Goal: Navigation & Orientation: Locate item on page

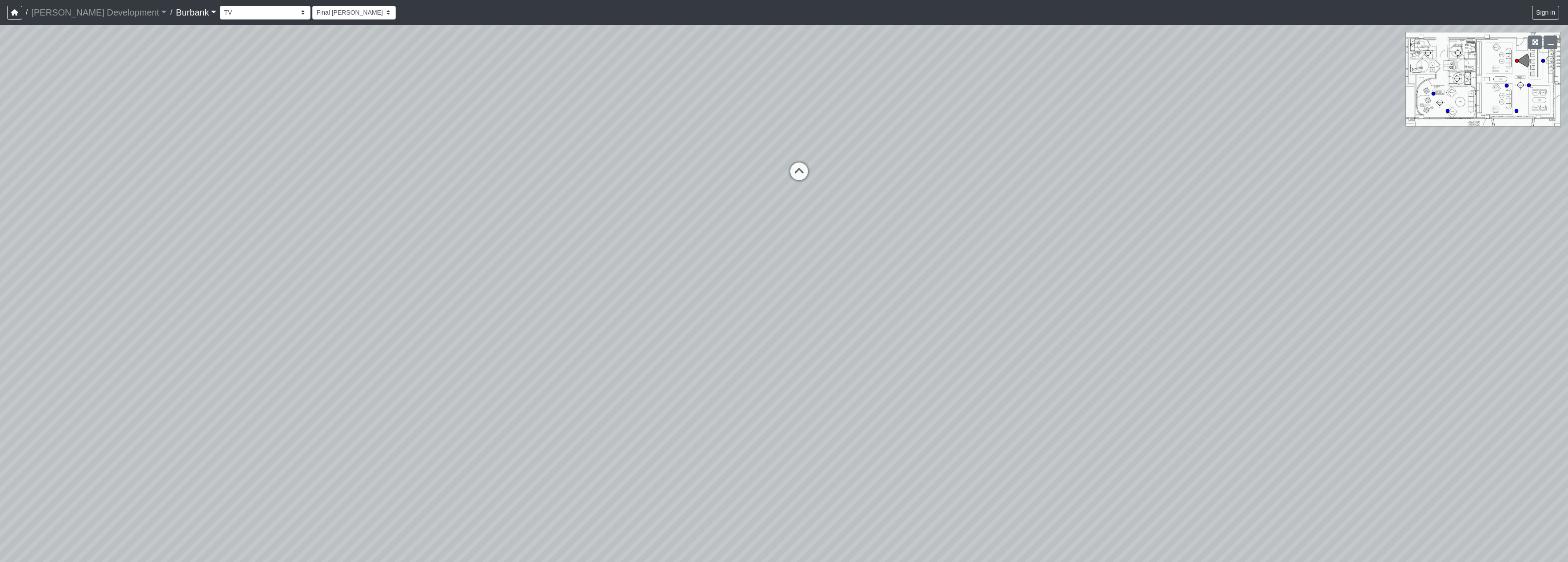
select select "qDsJxgj1MK6rxco6AUhagE"
drag, startPoint x: 737, startPoint y: 252, endPoint x: 372, endPoint y: 248, distance: 365.0
click at [372, 248] on div "Loading... Seating Loading... Table Loading... Counter" at bounding box center [784, 294] width 1568 height 537
drag, startPoint x: 894, startPoint y: 231, endPoint x: 619, endPoint y: 276, distance: 278.7
click at [621, 298] on div "Loading... Seating Loading... Table Loading... Counter" at bounding box center [784, 294] width 1568 height 537
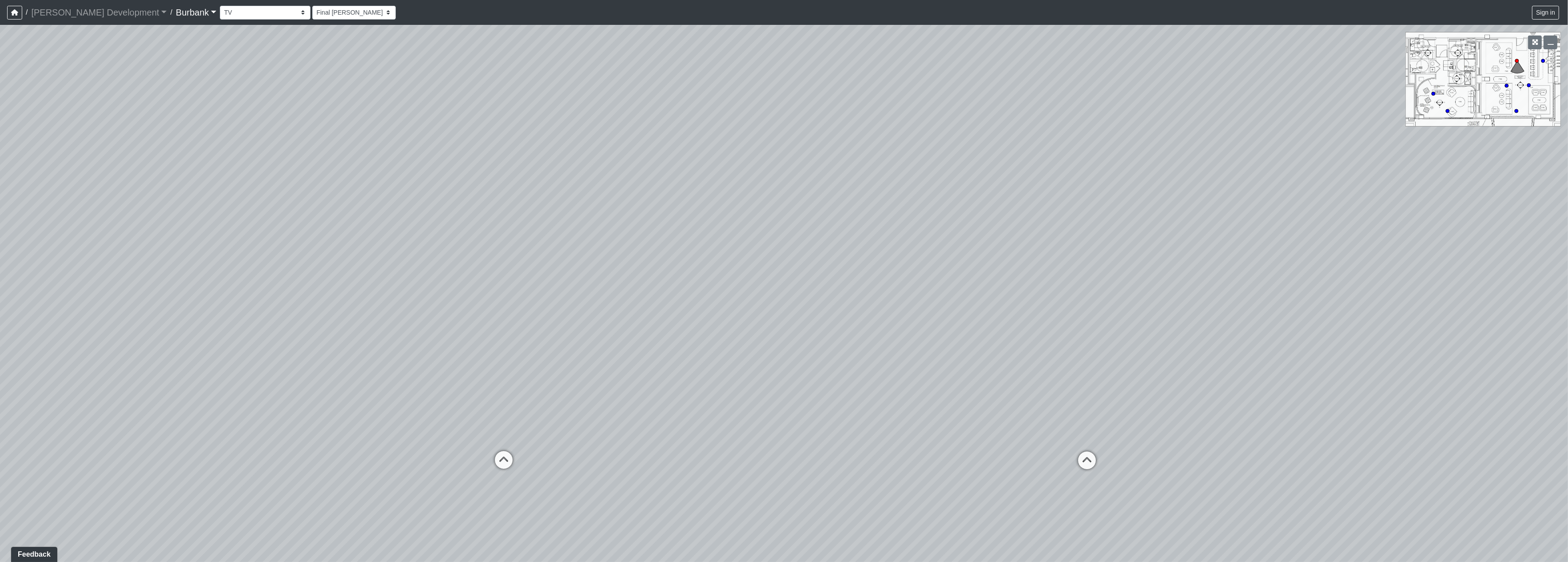
drag, startPoint x: 764, startPoint y: 344, endPoint x: 235, endPoint y: 252, distance: 536.9
click at [243, 252] on div "Loading... Seating Loading... Table Loading... Counter" at bounding box center [784, 294] width 1568 height 537
drag, startPoint x: 1007, startPoint y: 327, endPoint x: 754, endPoint y: 351, distance: 254.1
click at [754, 351] on div "Loading... Seating Loading... Table Loading... Counter" at bounding box center [784, 294] width 1568 height 537
click at [734, 312] on div "Loading... Seating Loading... Table Loading... Counter" at bounding box center [784, 294] width 1568 height 537
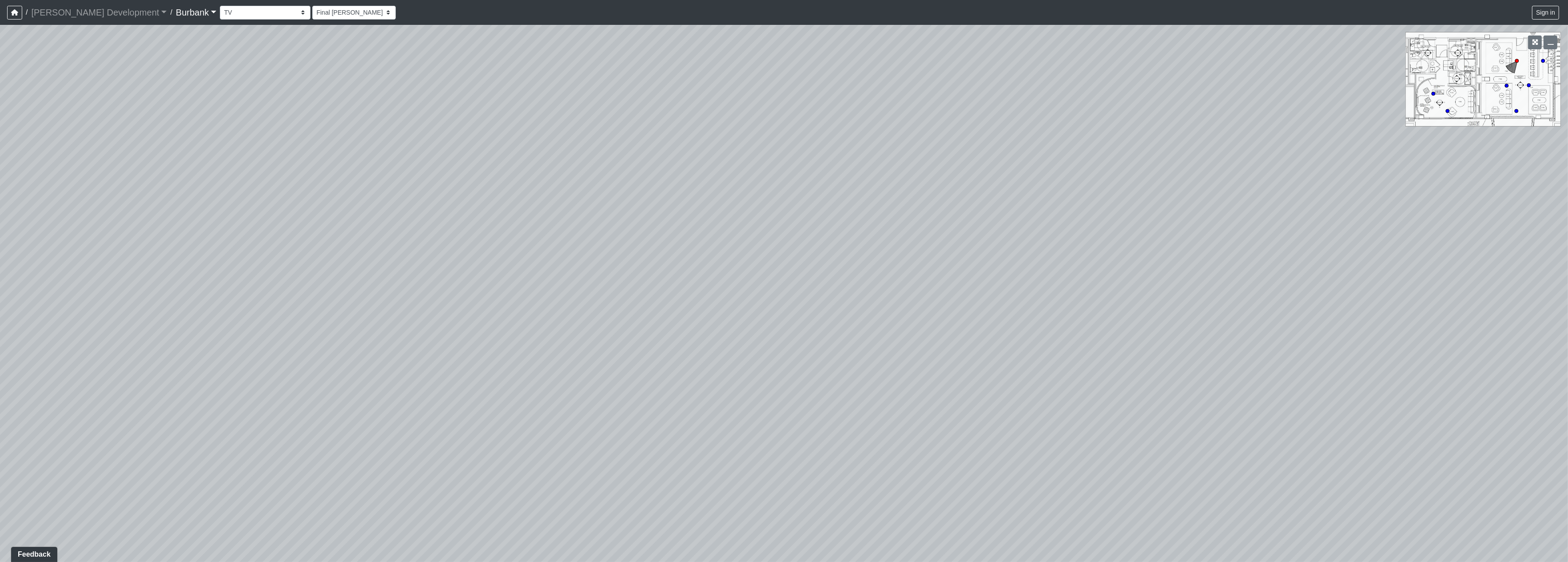
click at [424, 374] on div "Loading... Seating Loading... Table Loading... Counter" at bounding box center [784, 294] width 1568 height 537
drag, startPoint x: 341, startPoint y: 308, endPoint x: 1156, endPoint y: 248, distance: 817.2
click at [1156, 248] on div "Loading... Seating Loading... Table Loading... Counter" at bounding box center [784, 294] width 1568 height 537
drag, startPoint x: 922, startPoint y: 292, endPoint x: 1308, endPoint y: 260, distance: 387.3
click at [1329, 254] on div "Loading... Seating Loading... Table Loading... Counter" at bounding box center [784, 294] width 1568 height 537
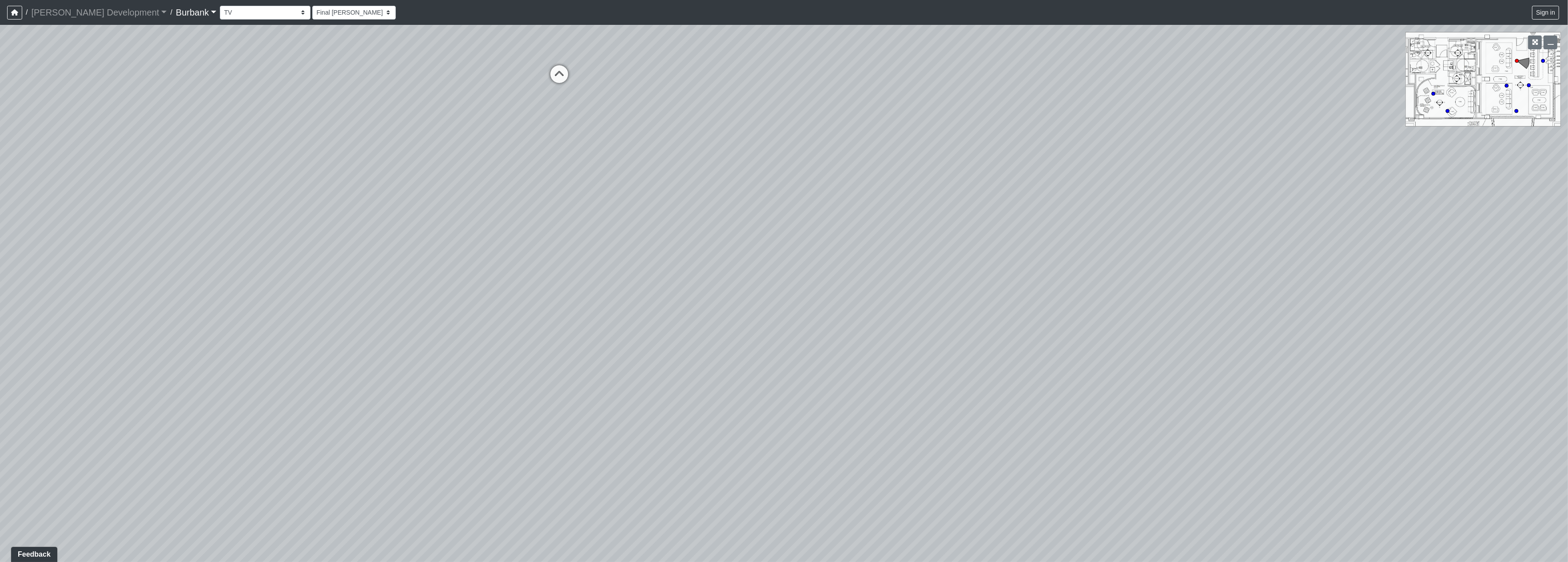
drag, startPoint x: 967, startPoint y: 250, endPoint x: 1372, endPoint y: 567, distance: 514.3
click at [1372, 562] on html "/ [PERSON_NAME] Development [PERSON_NAME] Development Loading... / Burbank Burb…" at bounding box center [784, 281] width 1568 height 562
